Goal: Task Accomplishment & Management: Use online tool/utility

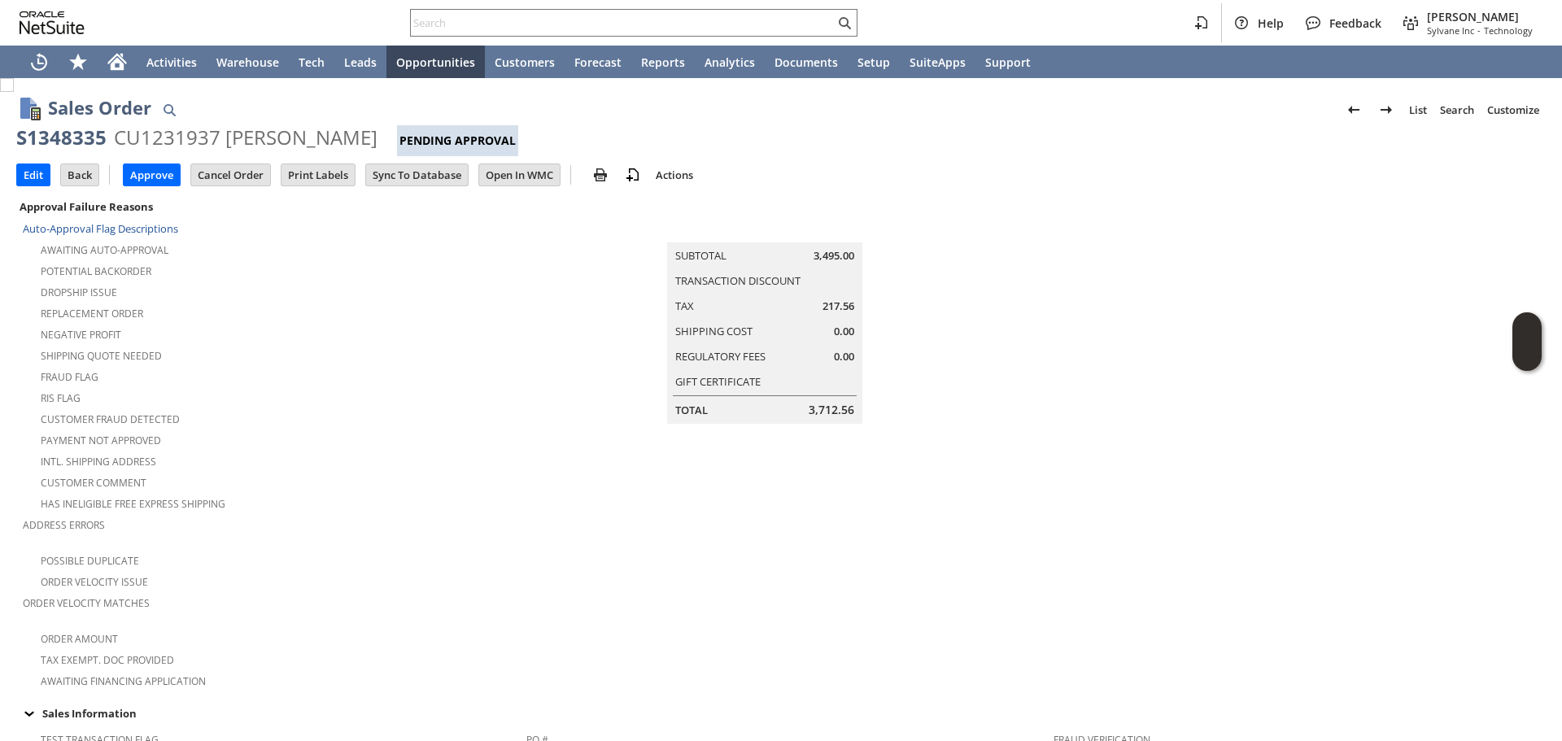
drag, startPoint x: 1073, startPoint y: 379, endPoint x: 1126, endPoint y: 374, distance: 53.1
click at [1075, 379] on td at bounding box center [1291, 443] width 510 height 495
click at [1189, 273] on td at bounding box center [1291, 443] width 510 height 495
click at [1126, 268] on td at bounding box center [1291, 443] width 510 height 495
click at [1098, 407] on td at bounding box center [1291, 443] width 510 height 495
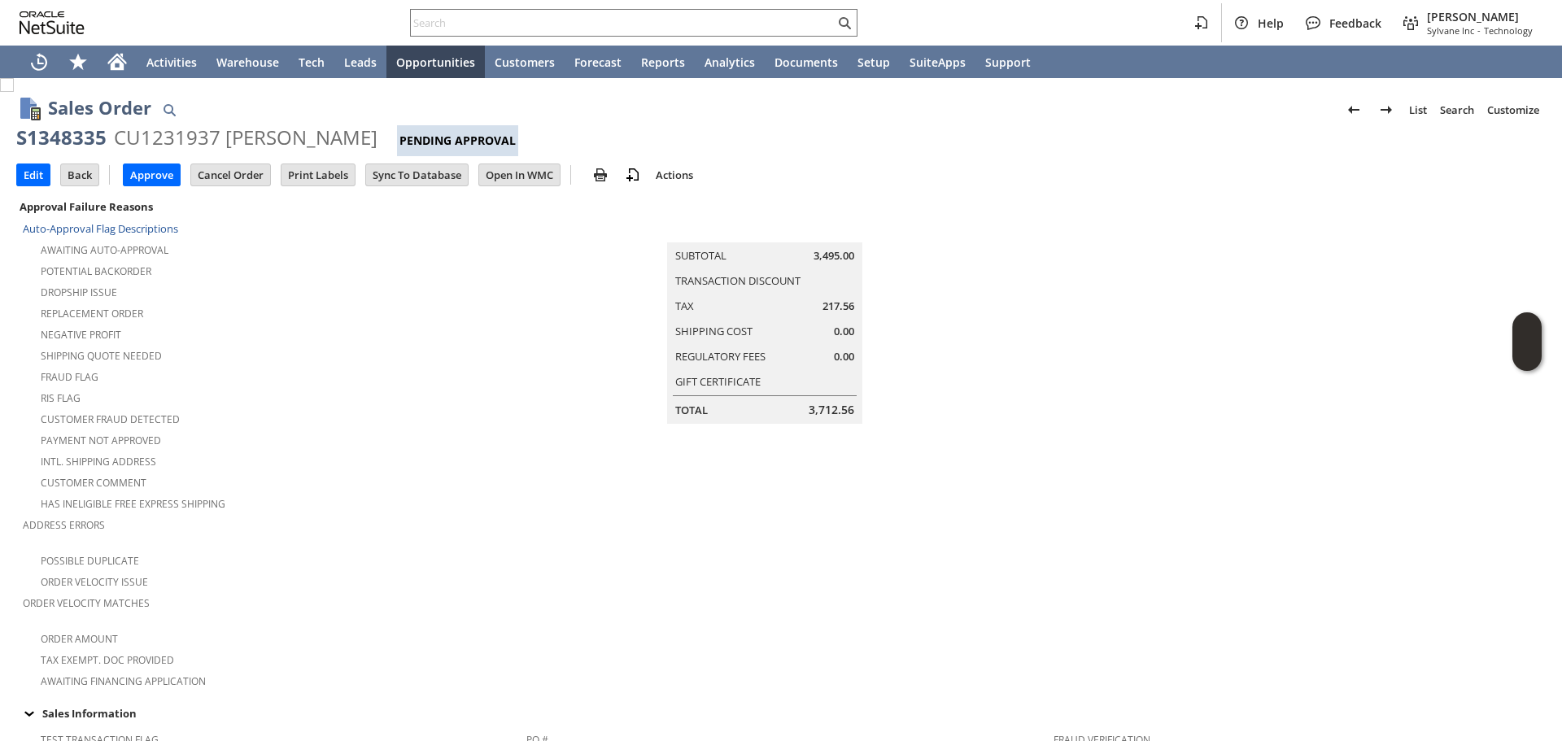
click at [1111, 219] on td at bounding box center [1291, 443] width 510 height 495
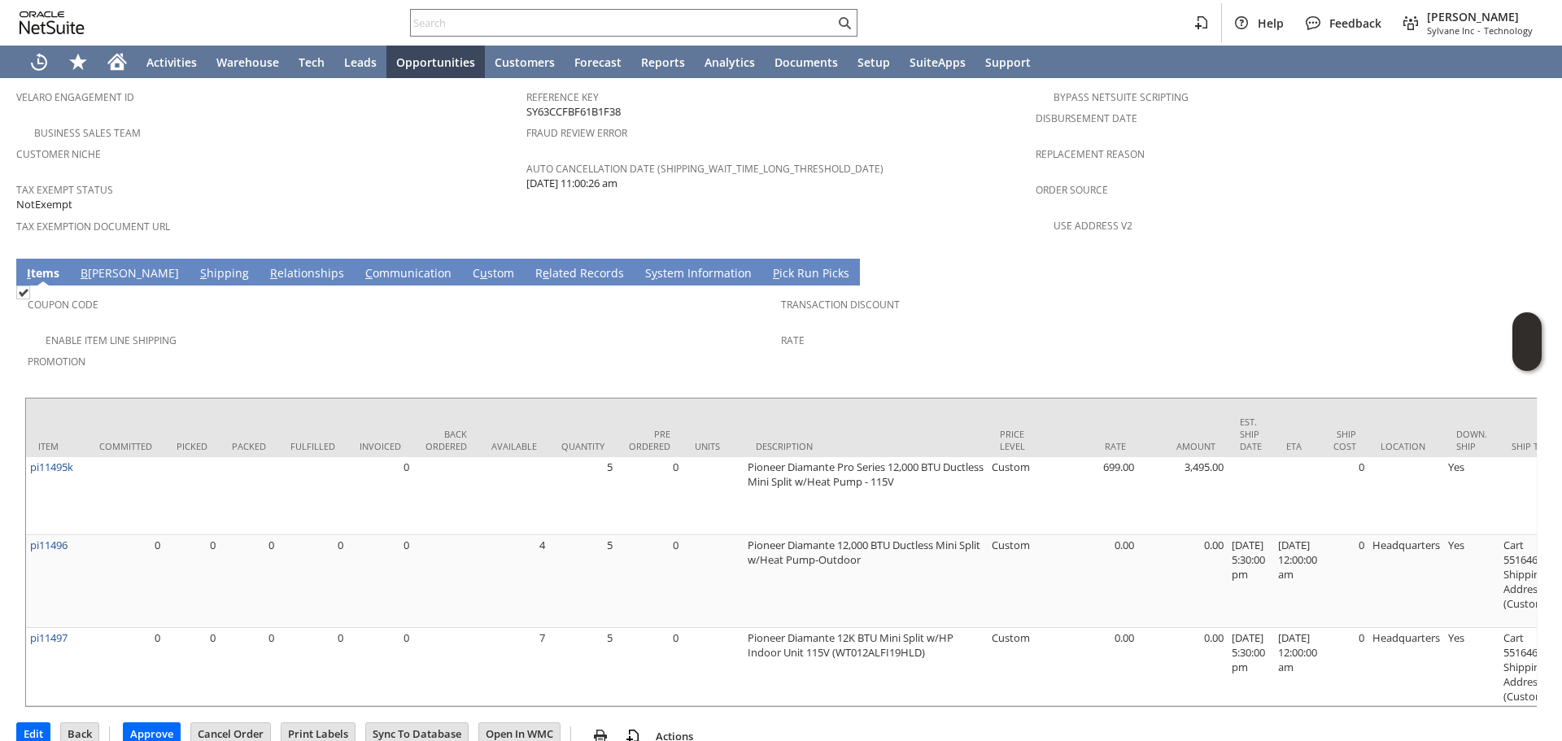
click at [452, 350] on span "Promotion" at bounding box center [400, 359] width 745 height 19
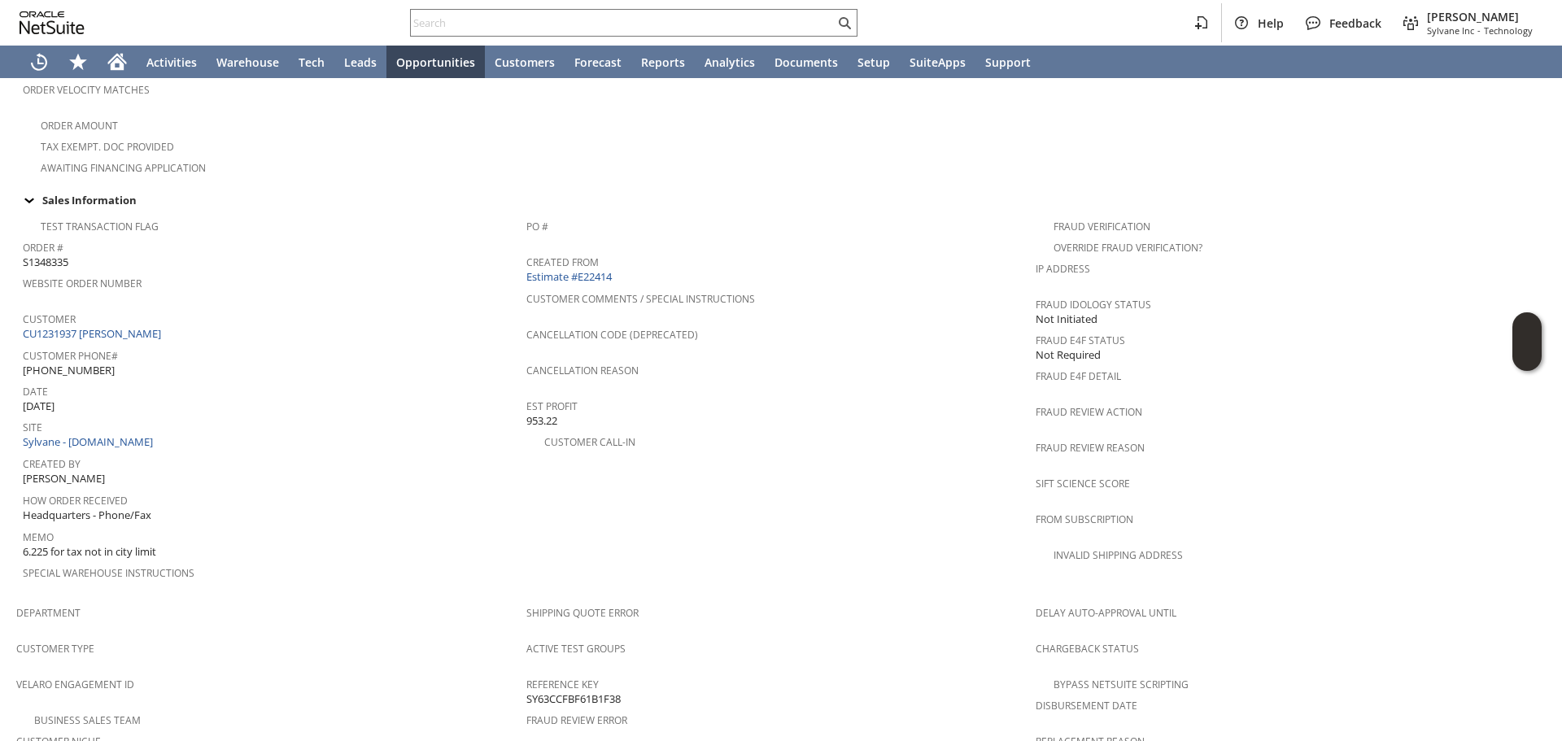
scroll to position [570, 0]
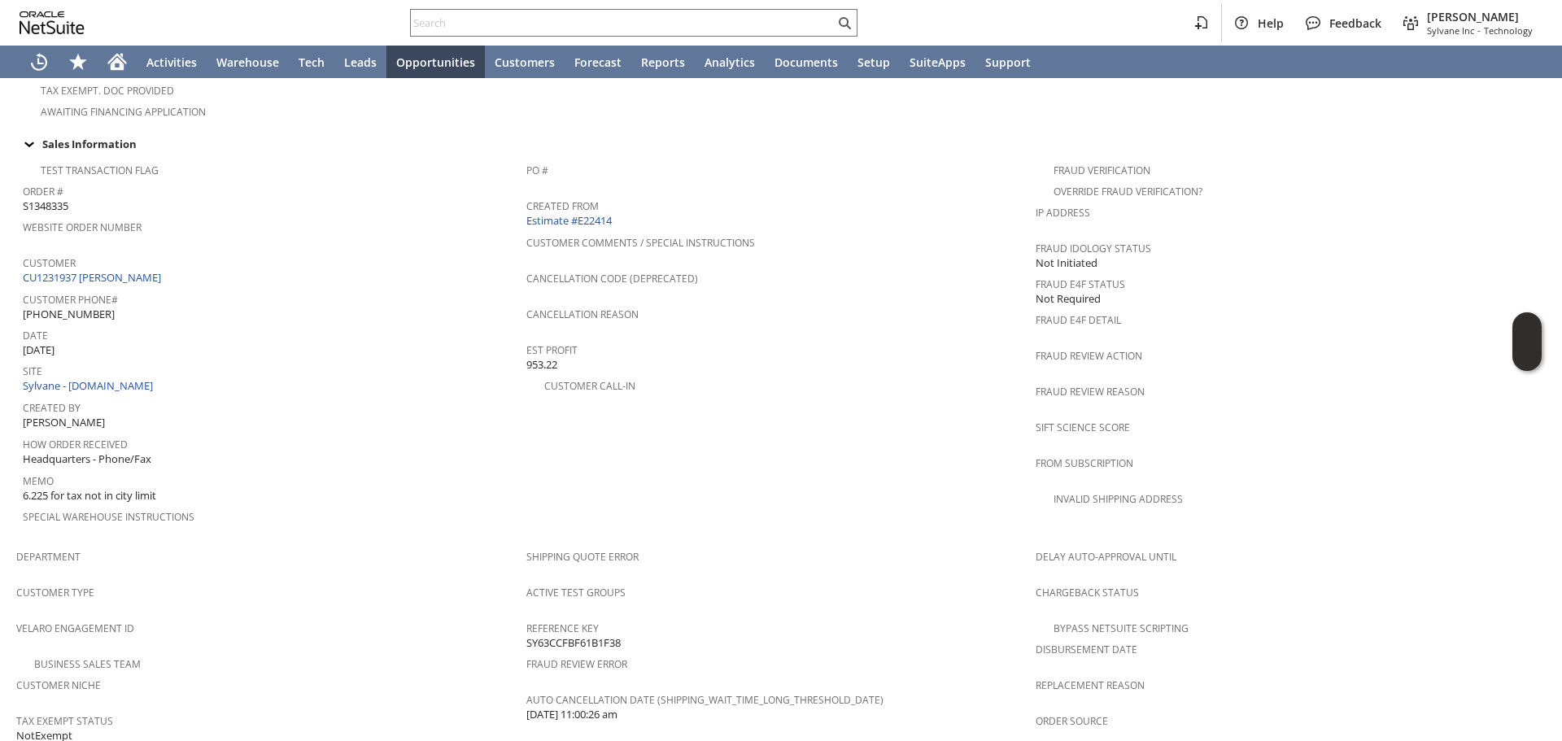
click at [394, 324] on span "Date" at bounding box center [270, 333] width 495 height 19
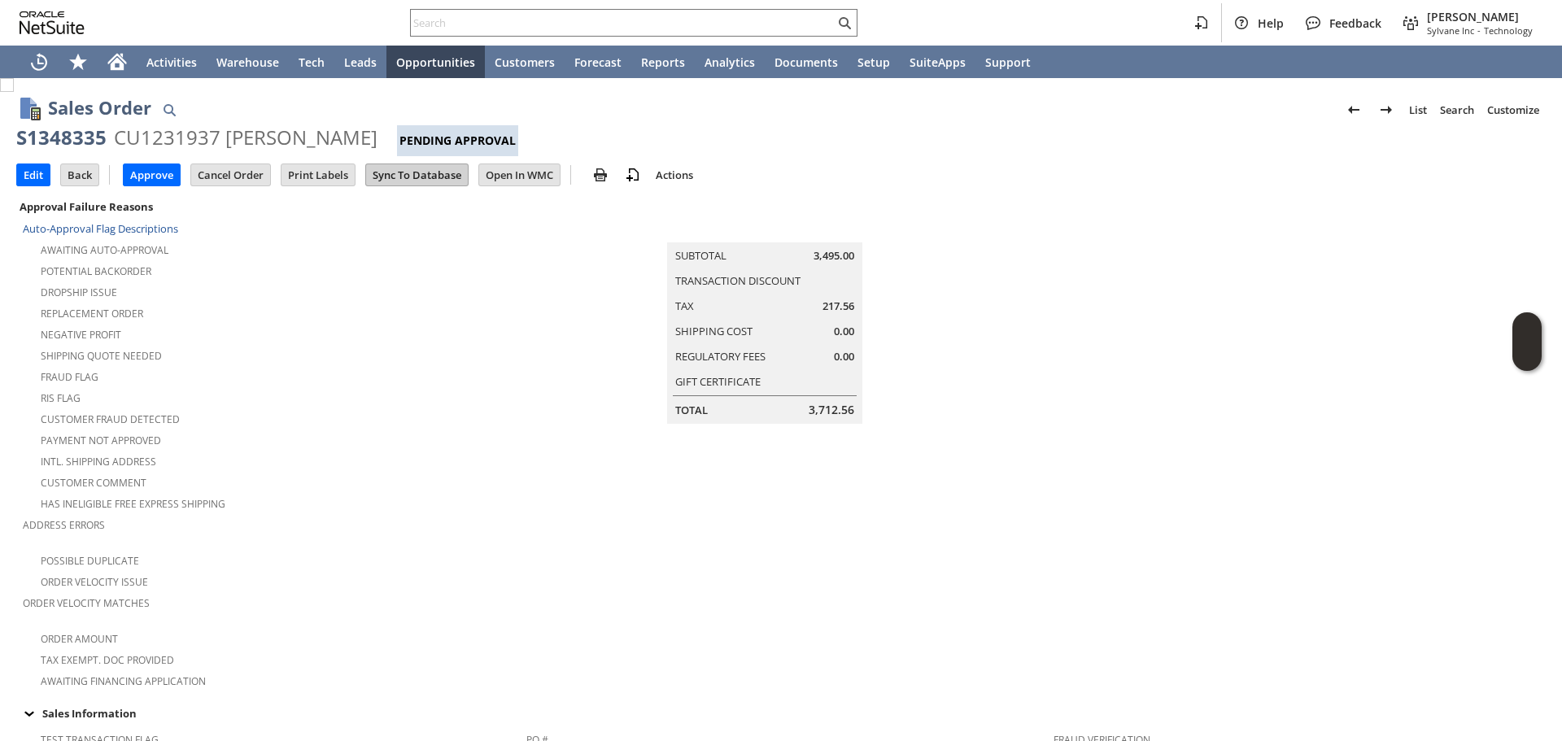
click at [443, 181] on input "Sync To Database" at bounding box center [417, 174] width 102 height 21
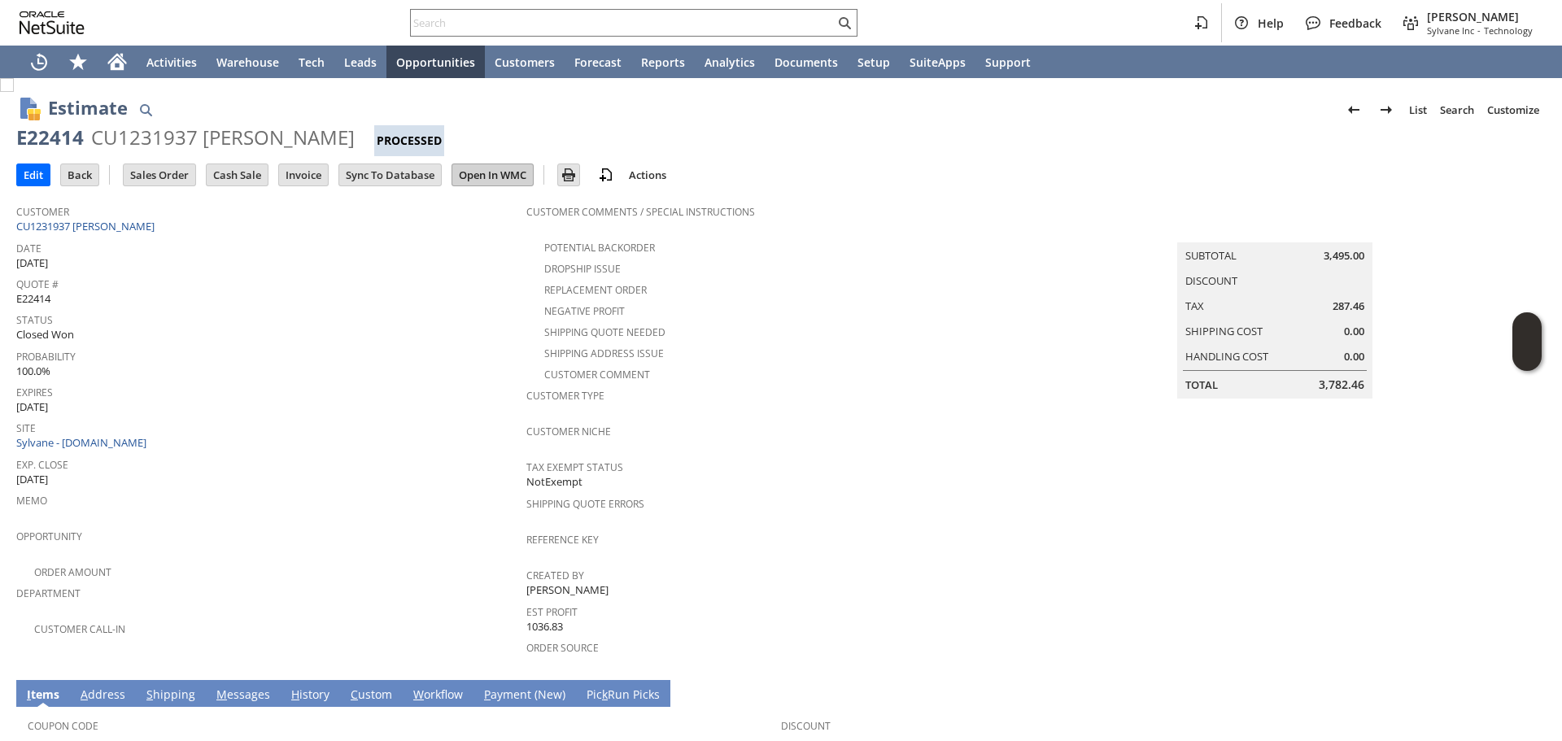
click at [515, 176] on input "Open In WMC" at bounding box center [492, 174] width 81 height 21
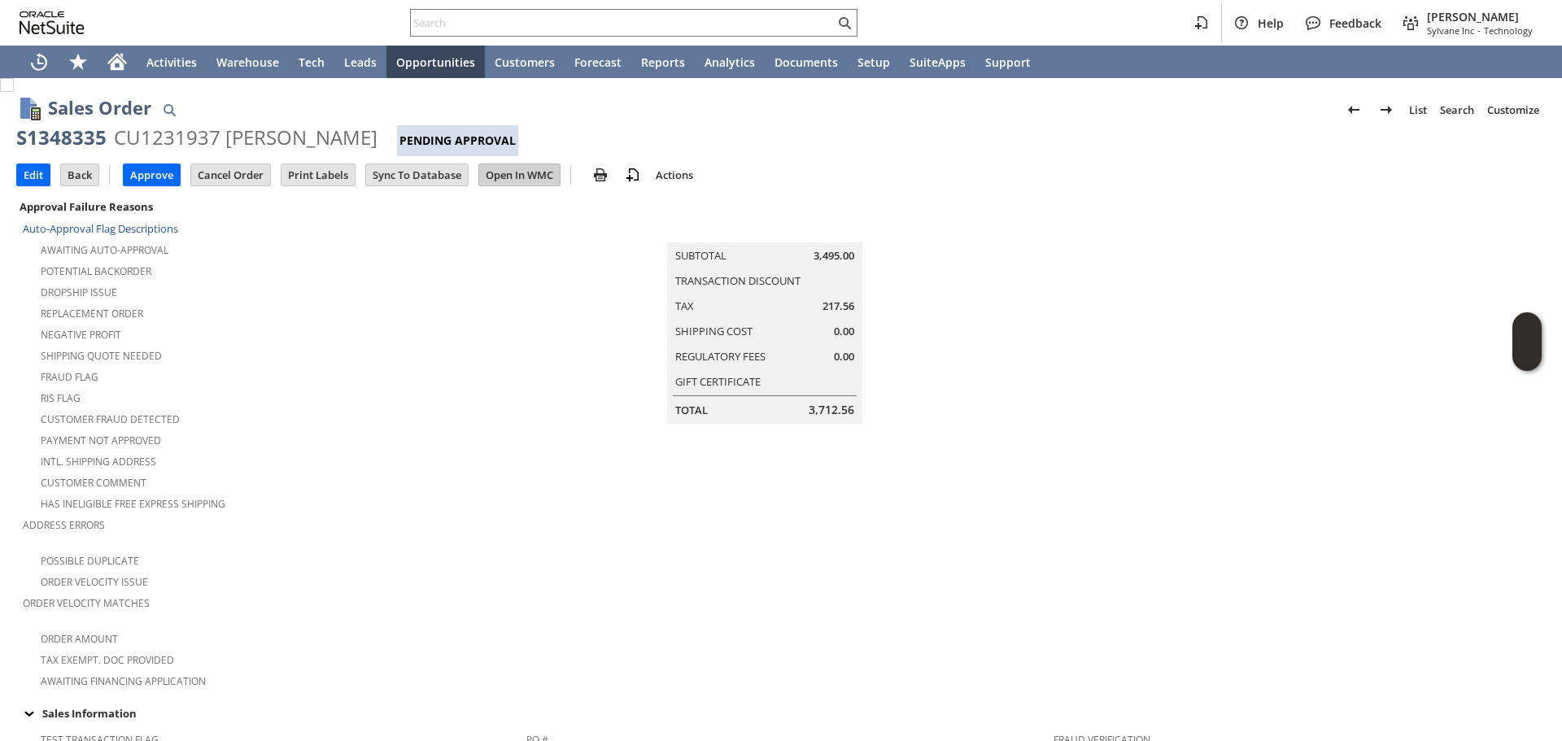
click at [525, 177] on input "Open In WMC" at bounding box center [519, 174] width 81 height 21
click at [539, 172] on input "Open In WMC" at bounding box center [519, 174] width 81 height 21
